Goal: Task Accomplishment & Management: Use online tool/utility

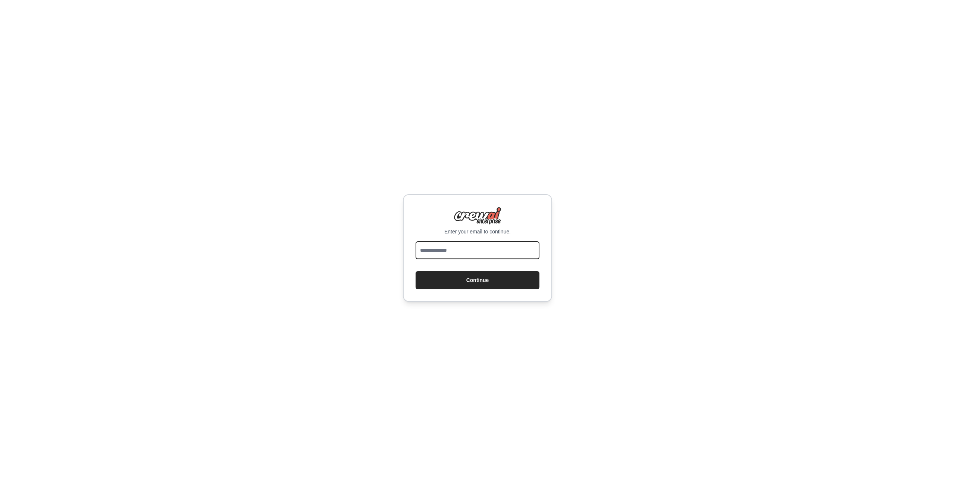
click at [498, 248] on input "email" at bounding box center [478, 250] width 124 height 18
type input "**********"
click at [472, 280] on button "Continue" at bounding box center [478, 280] width 124 height 18
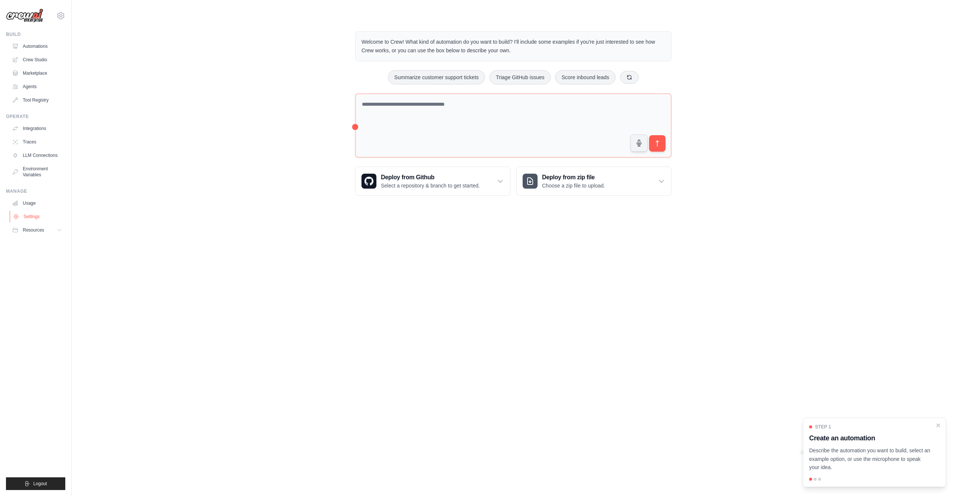
click at [28, 216] on link "Settings" at bounding box center [38, 216] width 56 height 12
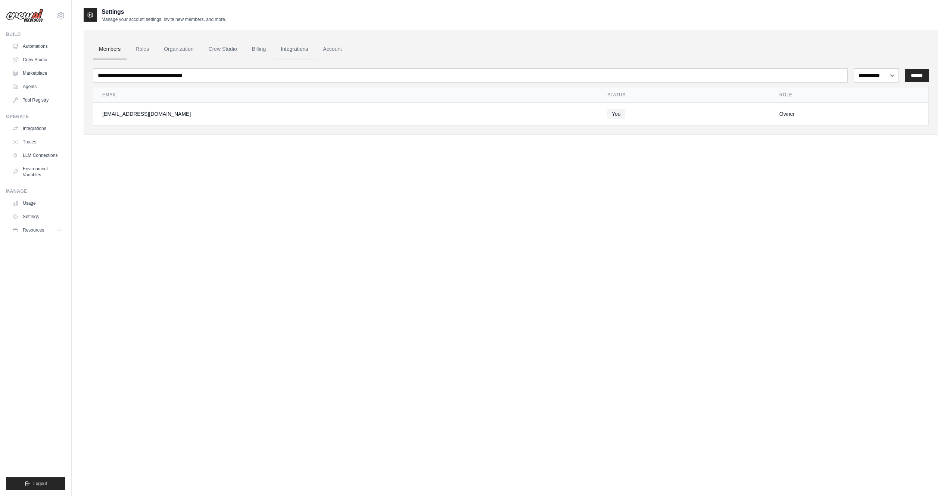
click at [290, 50] on link "Integrations" at bounding box center [294, 49] width 39 height 20
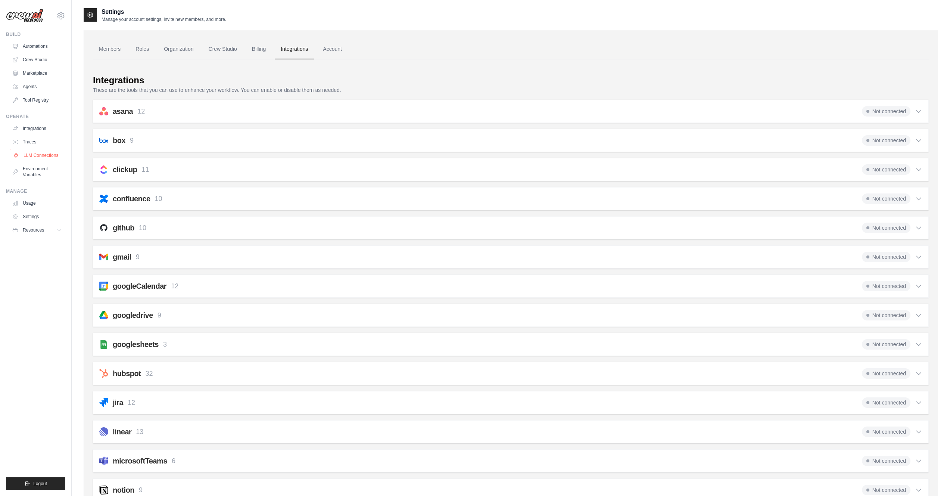
click at [45, 153] on link "LLM Connections" at bounding box center [38, 155] width 56 height 12
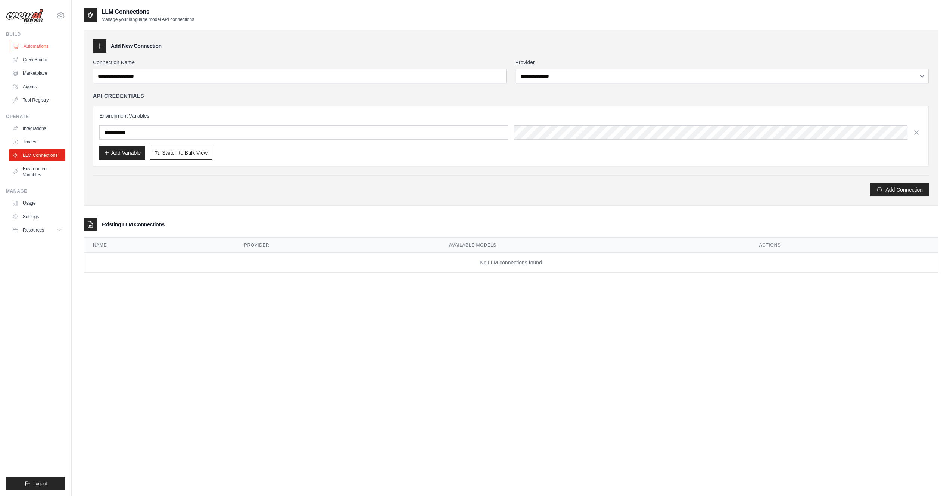
click at [43, 47] on link "Automations" at bounding box center [38, 46] width 56 height 12
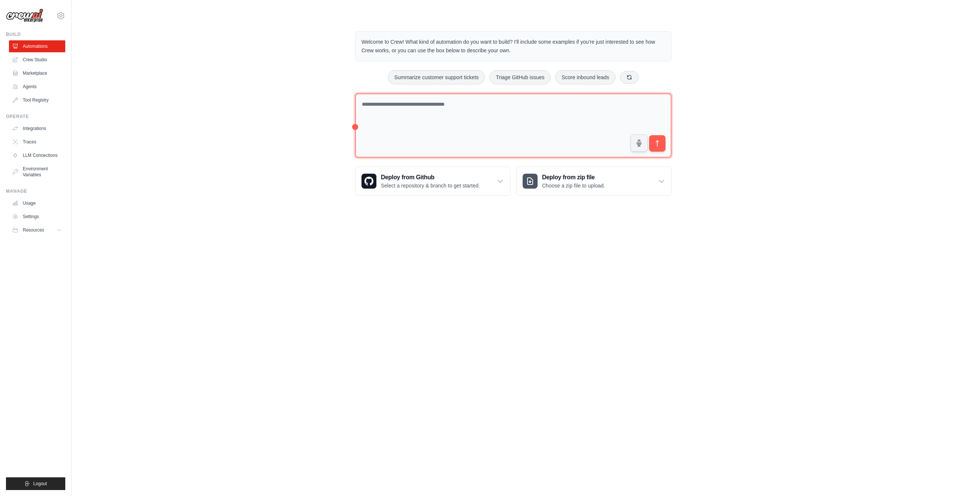
click at [427, 115] on textarea at bounding box center [513, 125] width 316 height 65
click at [459, 110] on textarea "**********" at bounding box center [513, 125] width 316 height 65
paste textarea "**********"
type textarea "**********"
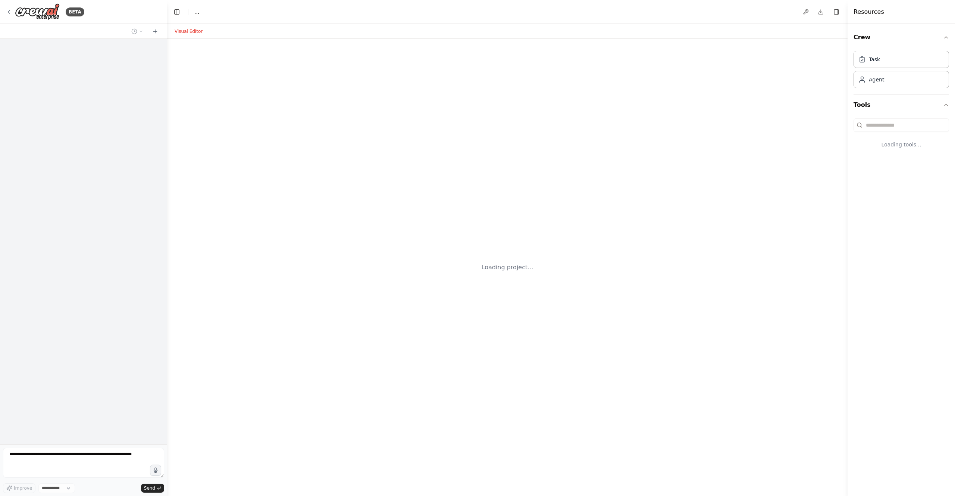
select select "****"
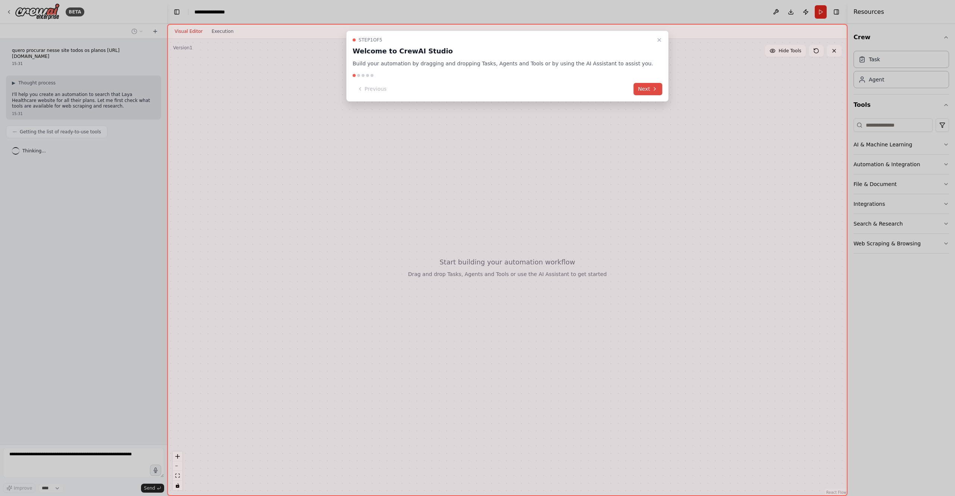
click at [634, 88] on button "Next" at bounding box center [648, 89] width 29 height 12
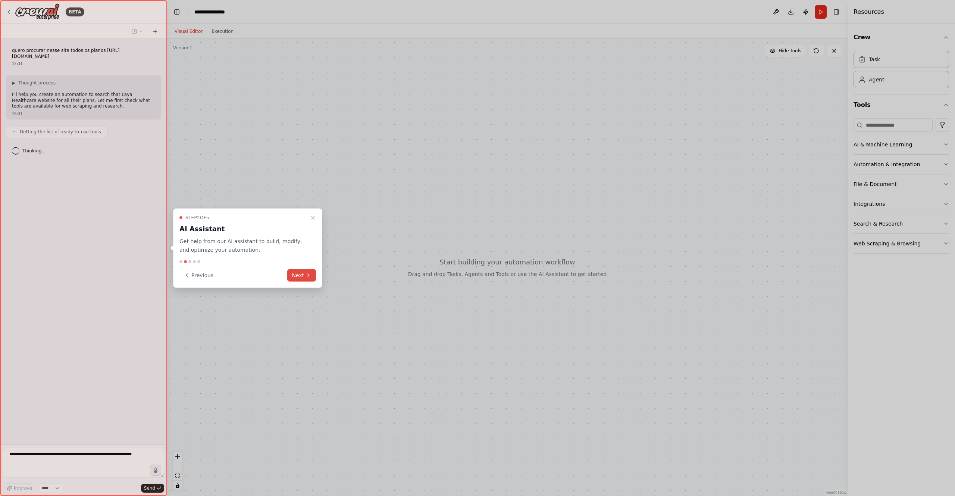
click at [295, 271] on button "Next" at bounding box center [301, 275] width 29 height 12
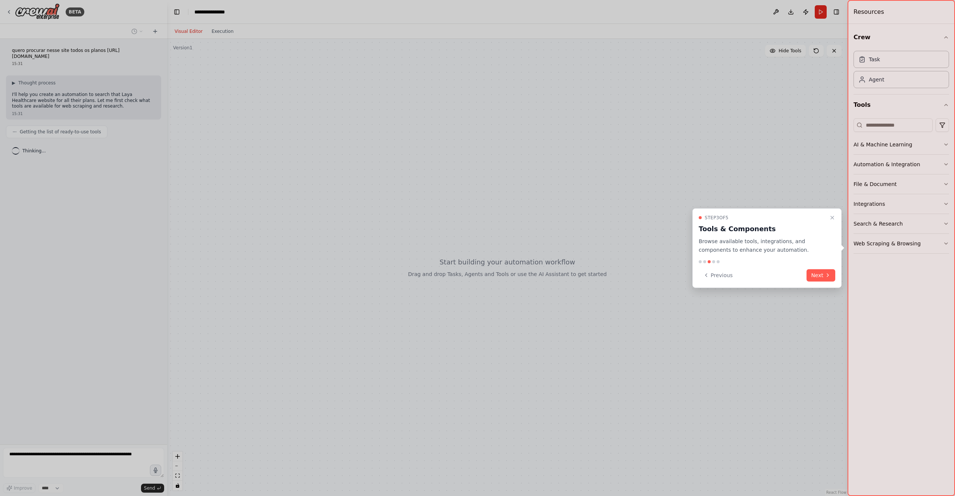
drag, startPoint x: 825, startPoint y: 273, endPoint x: 821, endPoint y: 277, distance: 5.5
click at [825, 273] on icon at bounding box center [828, 275] width 6 height 6
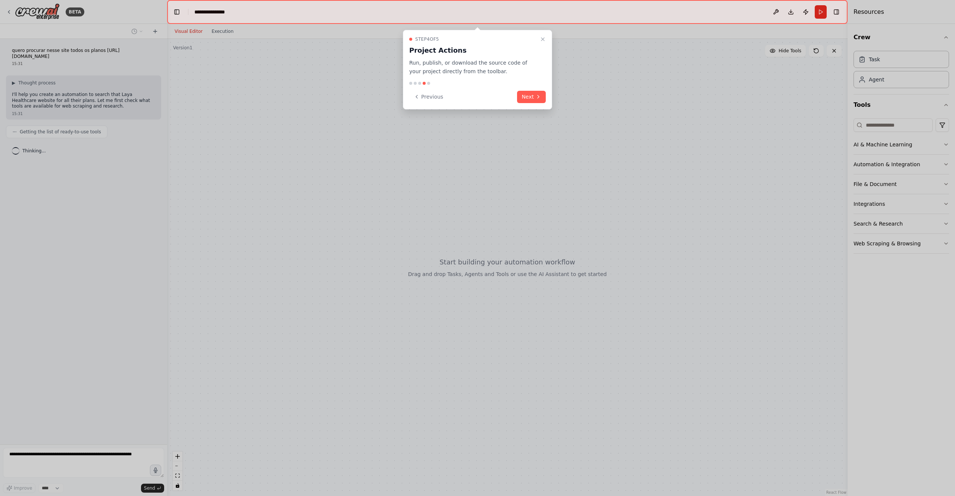
drag, startPoint x: 534, startPoint y: 91, endPoint x: 534, endPoint y: 117, distance: 26.5
click at [535, 91] on button "Next" at bounding box center [531, 97] width 29 height 12
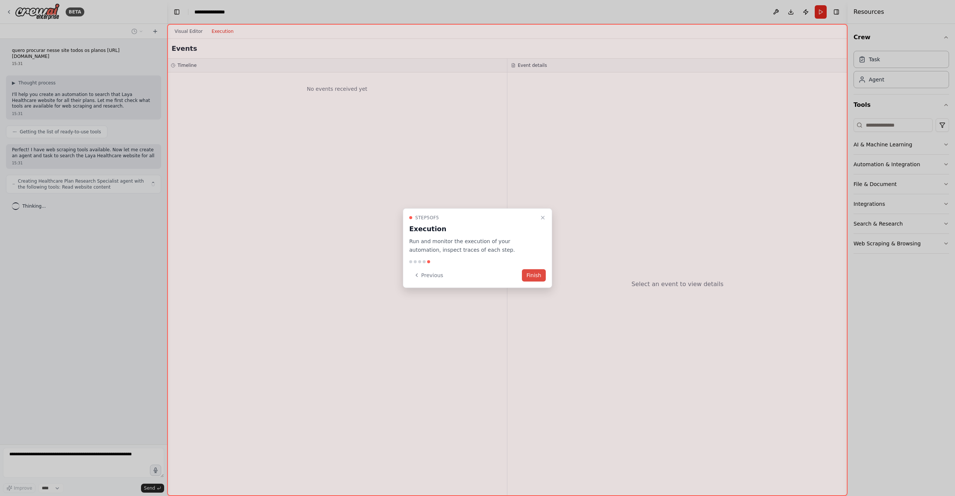
click at [530, 276] on button "Finish" at bounding box center [534, 275] width 24 height 12
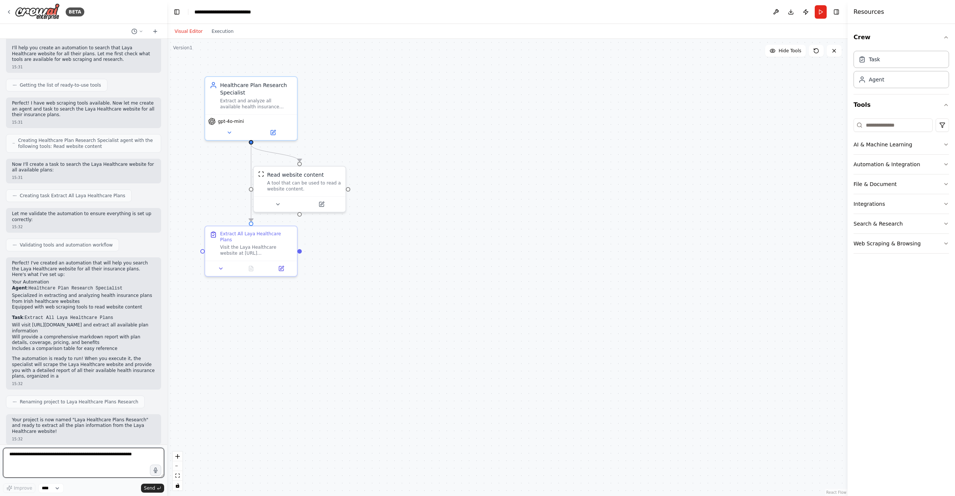
scroll to position [53, 0]
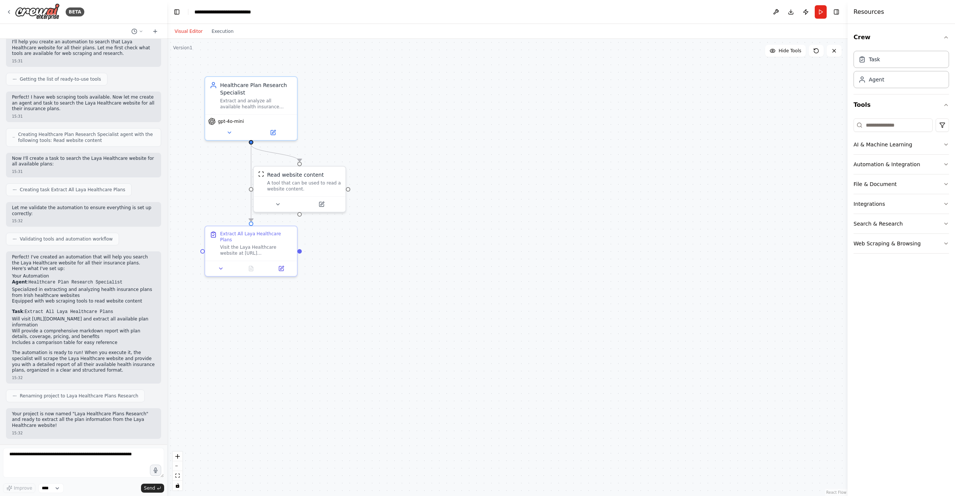
drag, startPoint x: 231, startPoint y: 299, endPoint x: 231, endPoint y: 284, distance: 14.9
click at [231, 293] on div ".deletable-edge-delete-btn { width: 20px; height: 20px; border: 0px solid #ffff…" at bounding box center [507, 267] width 681 height 457
click at [222, 260] on icon at bounding box center [221, 260] width 3 height 1
click at [225, 32] on button "Execution" at bounding box center [222, 31] width 31 height 9
click at [190, 32] on button "Visual Editor" at bounding box center [188, 31] width 37 height 9
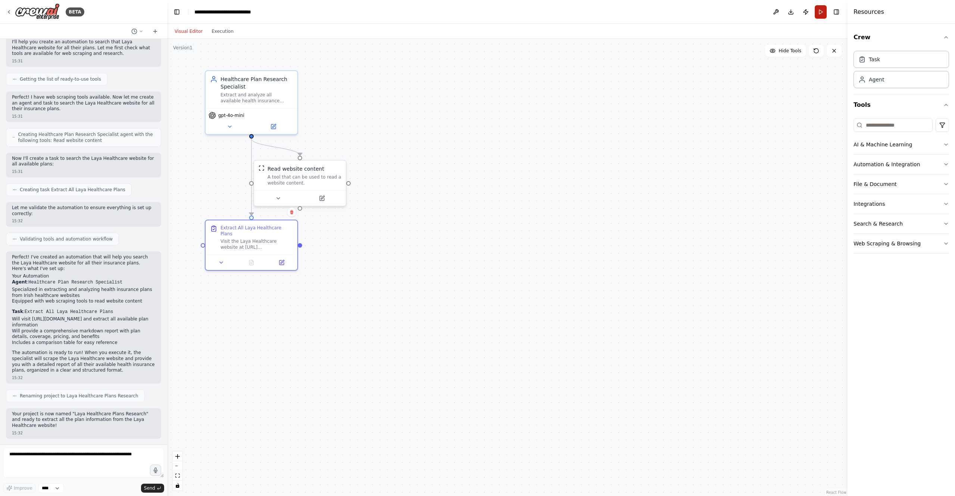
click at [822, 13] on button "Run" at bounding box center [821, 11] width 12 height 13
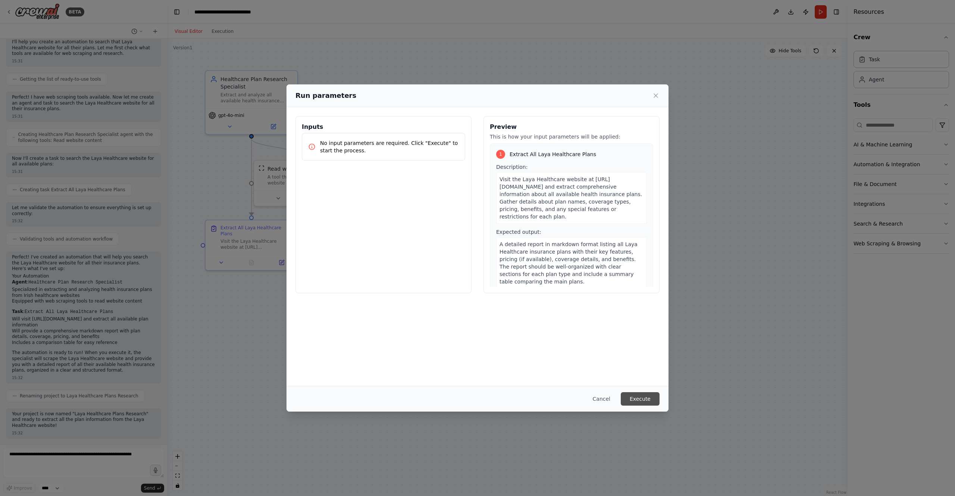
click at [637, 398] on button "Execute" at bounding box center [640, 398] width 39 height 13
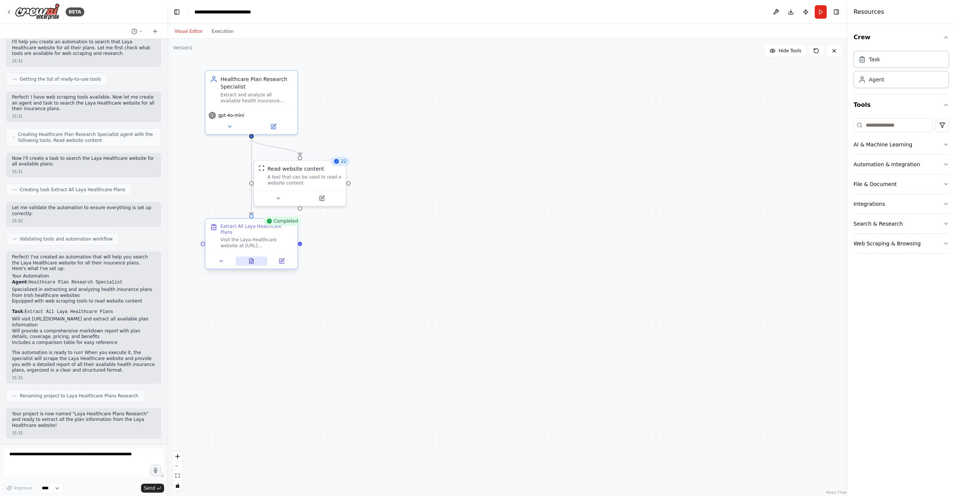
click at [253, 258] on icon at bounding box center [252, 260] width 4 height 5
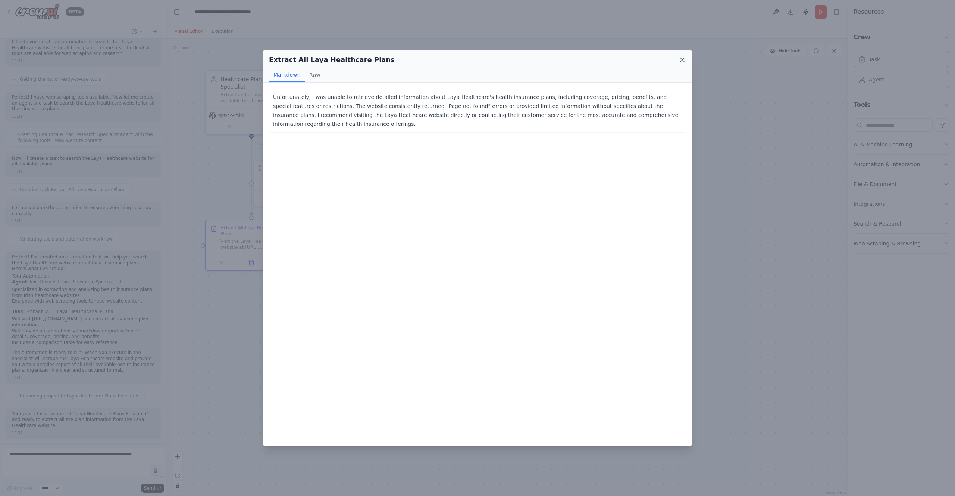
click at [682, 60] on icon at bounding box center [682, 59] width 7 height 7
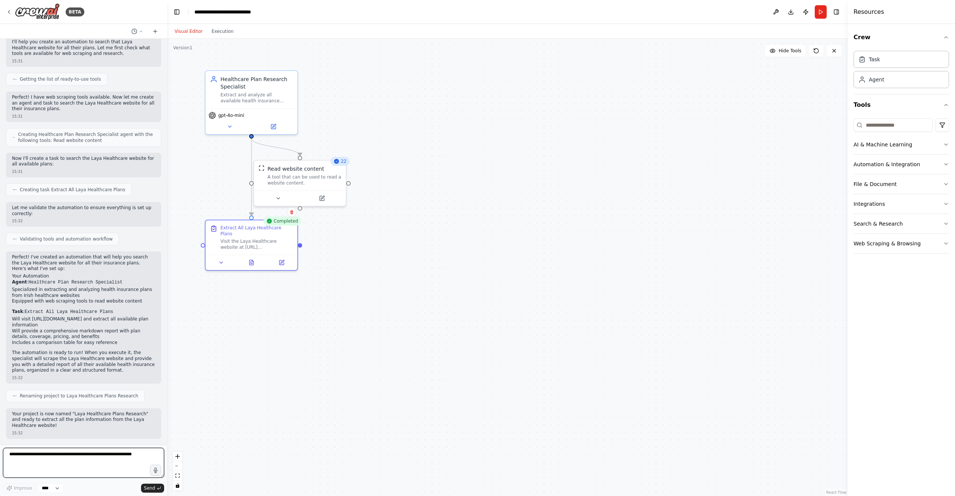
click at [60, 460] on textarea at bounding box center [83, 462] width 161 height 30
click at [70, 456] on textarea at bounding box center [83, 462] width 161 height 30
click at [323, 198] on icon at bounding box center [322, 196] width 4 height 4
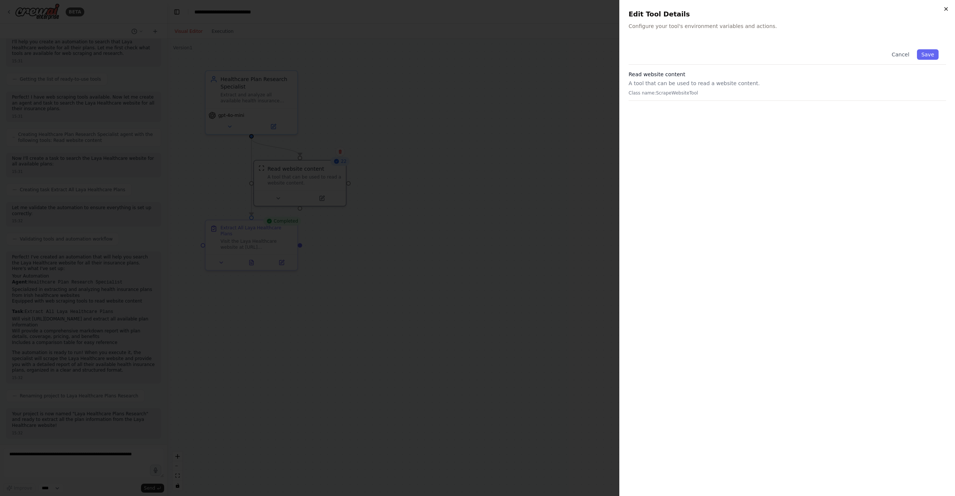
click at [944, 11] on icon "button" at bounding box center [946, 9] width 6 height 6
